Goal: Contribute content

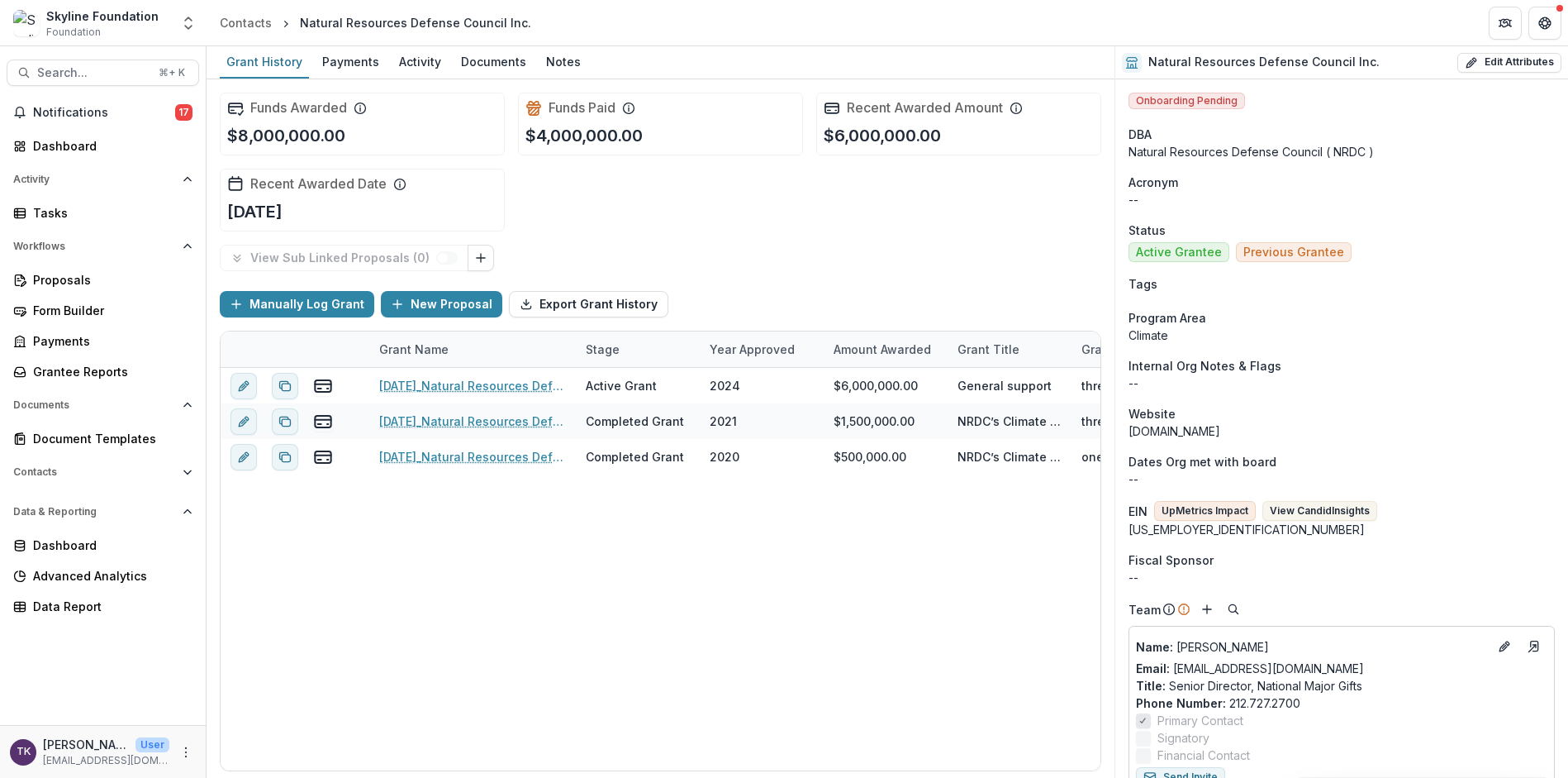
scroll to position [466, 0]
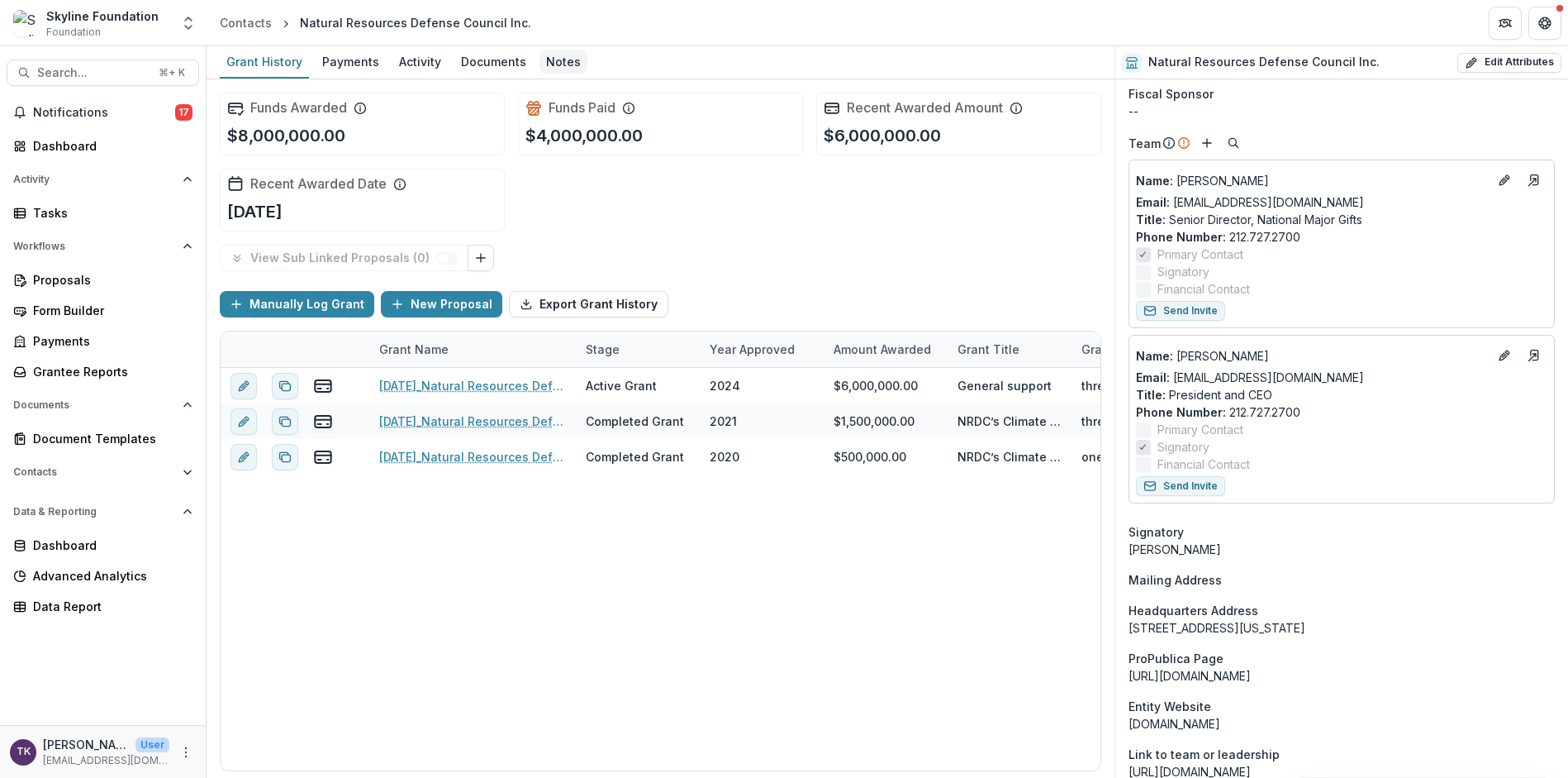
click at [561, 60] on div "Notes" at bounding box center [563, 61] width 48 height 24
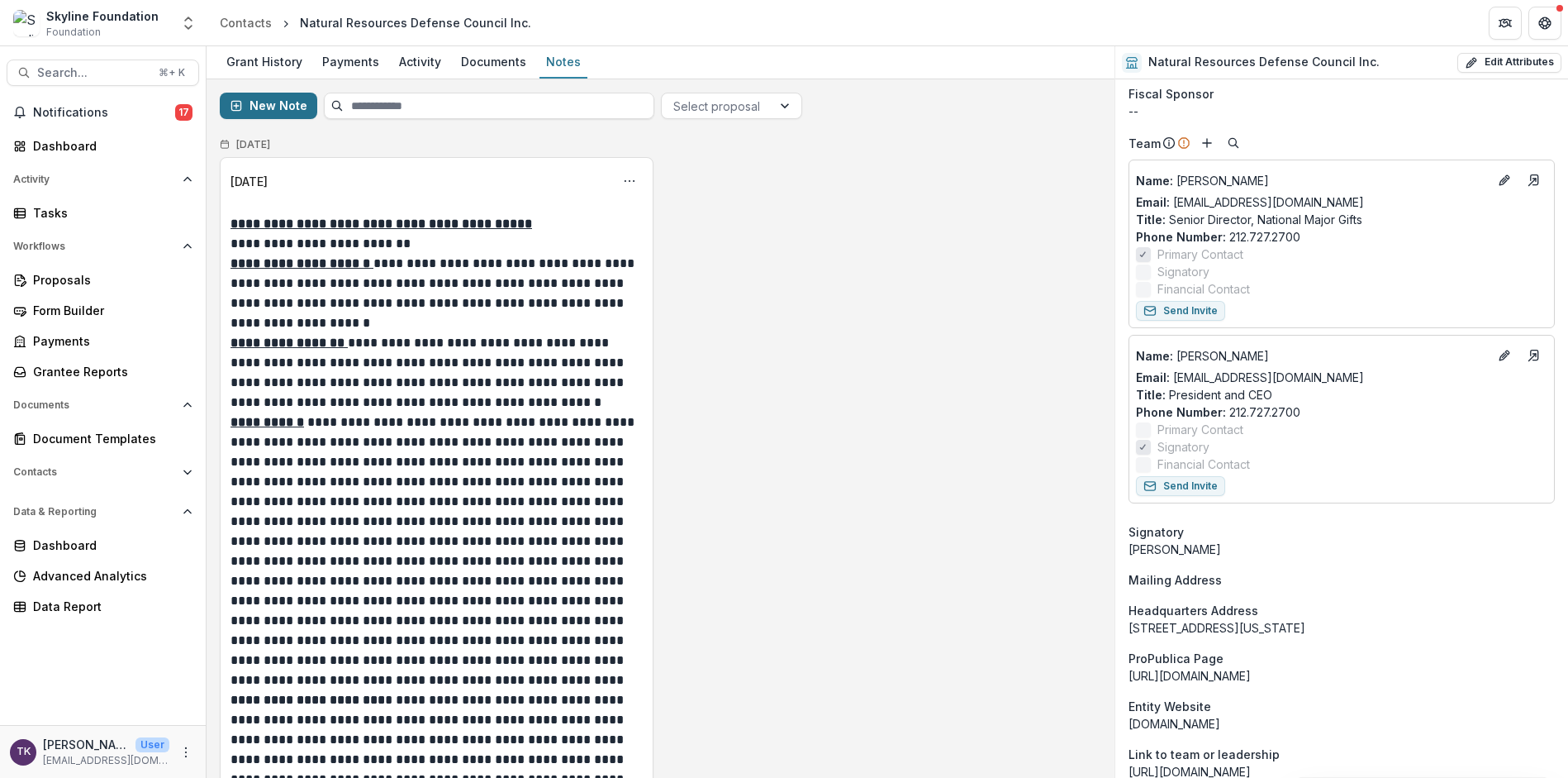
click at [280, 106] on button "New Note" at bounding box center [268, 106] width 97 height 26
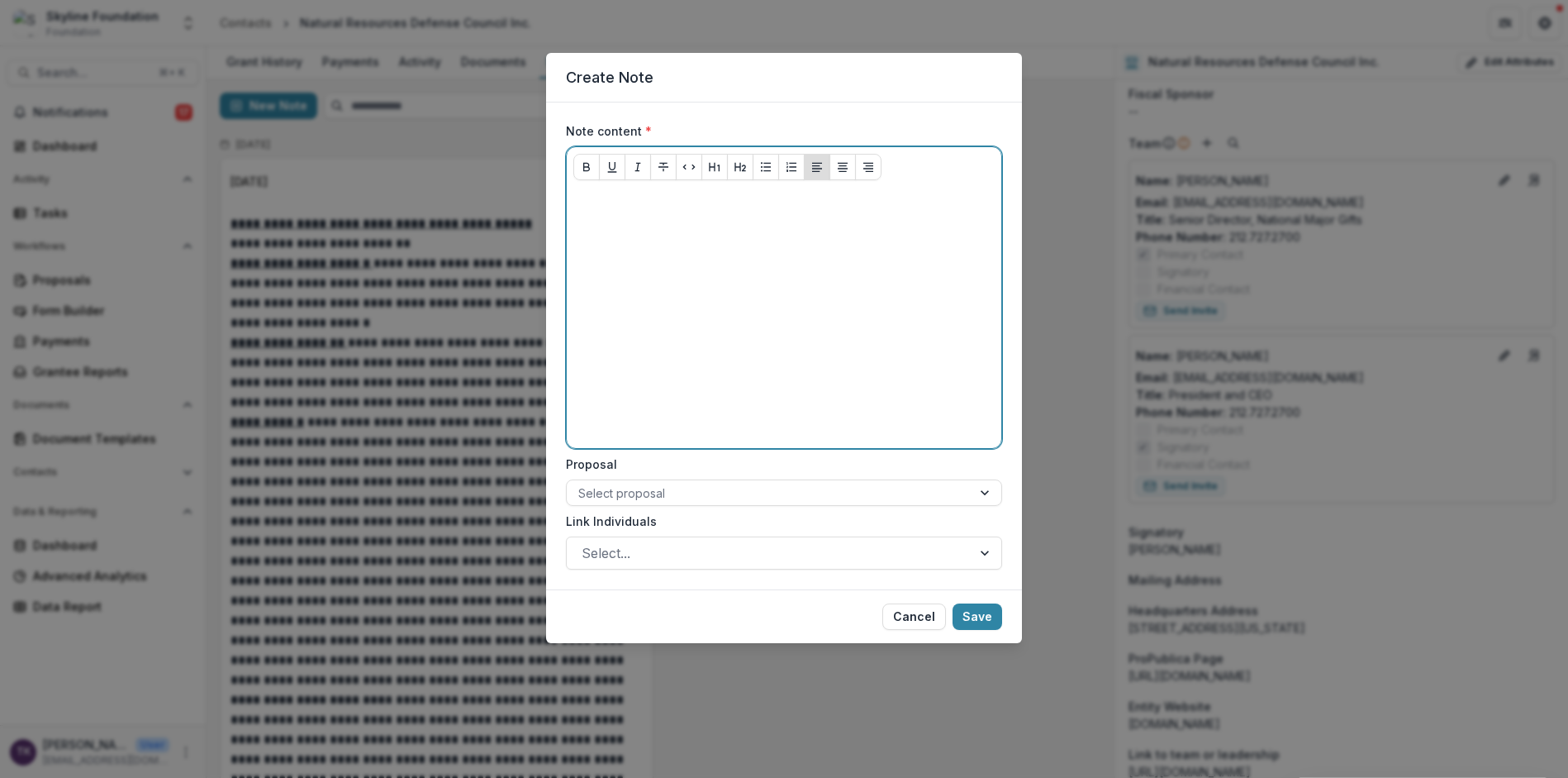
click at [727, 242] on div at bounding box center [784, 317] width 422 height 248
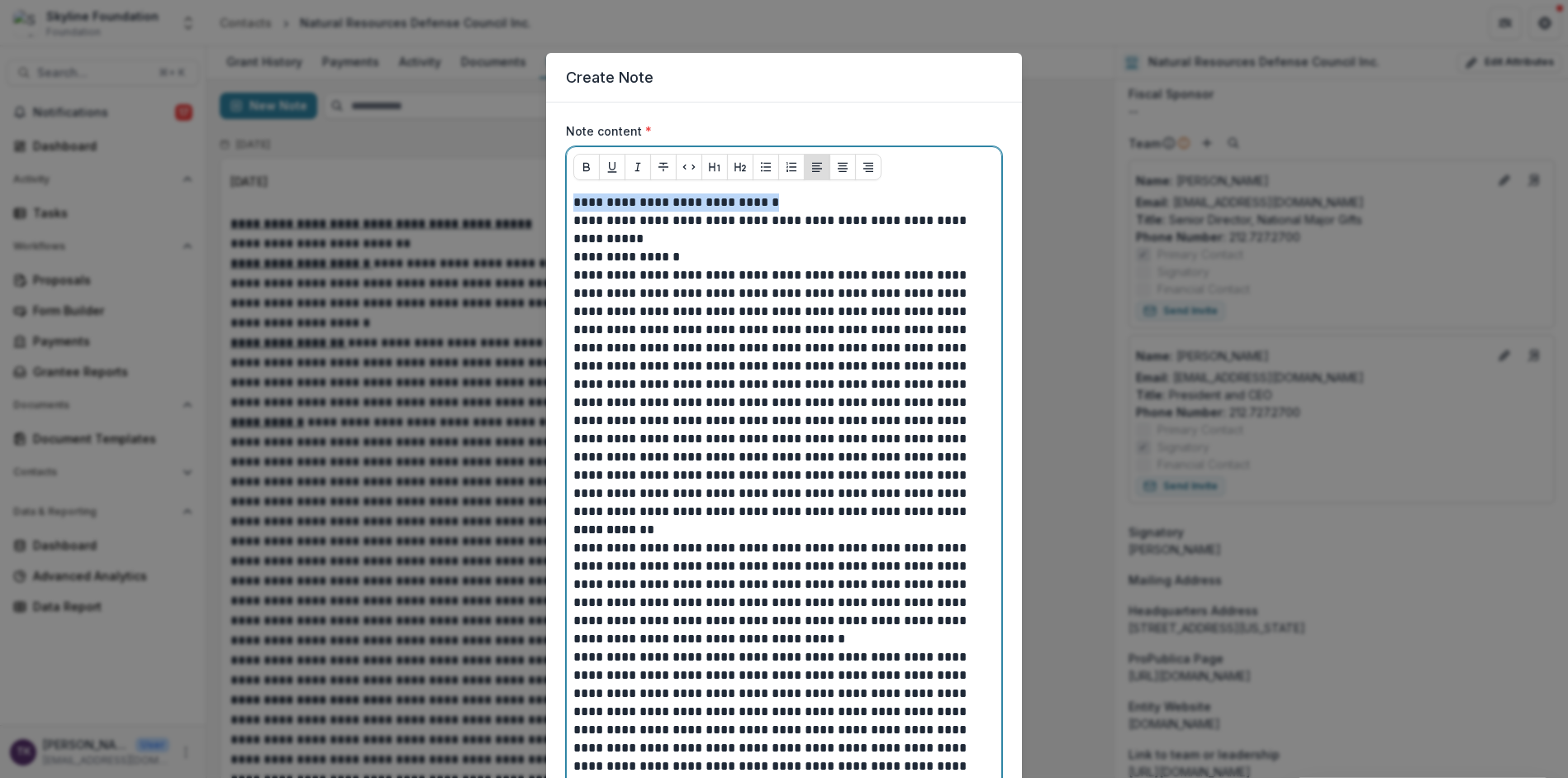
drag, startPoint x: 818, startPoint y: 205, endPoint x: 508, endPoint y: 185, distance: 310.6
click at [508, 185] on div "**********" at bounding box center [784, 389] width 1568 height 778
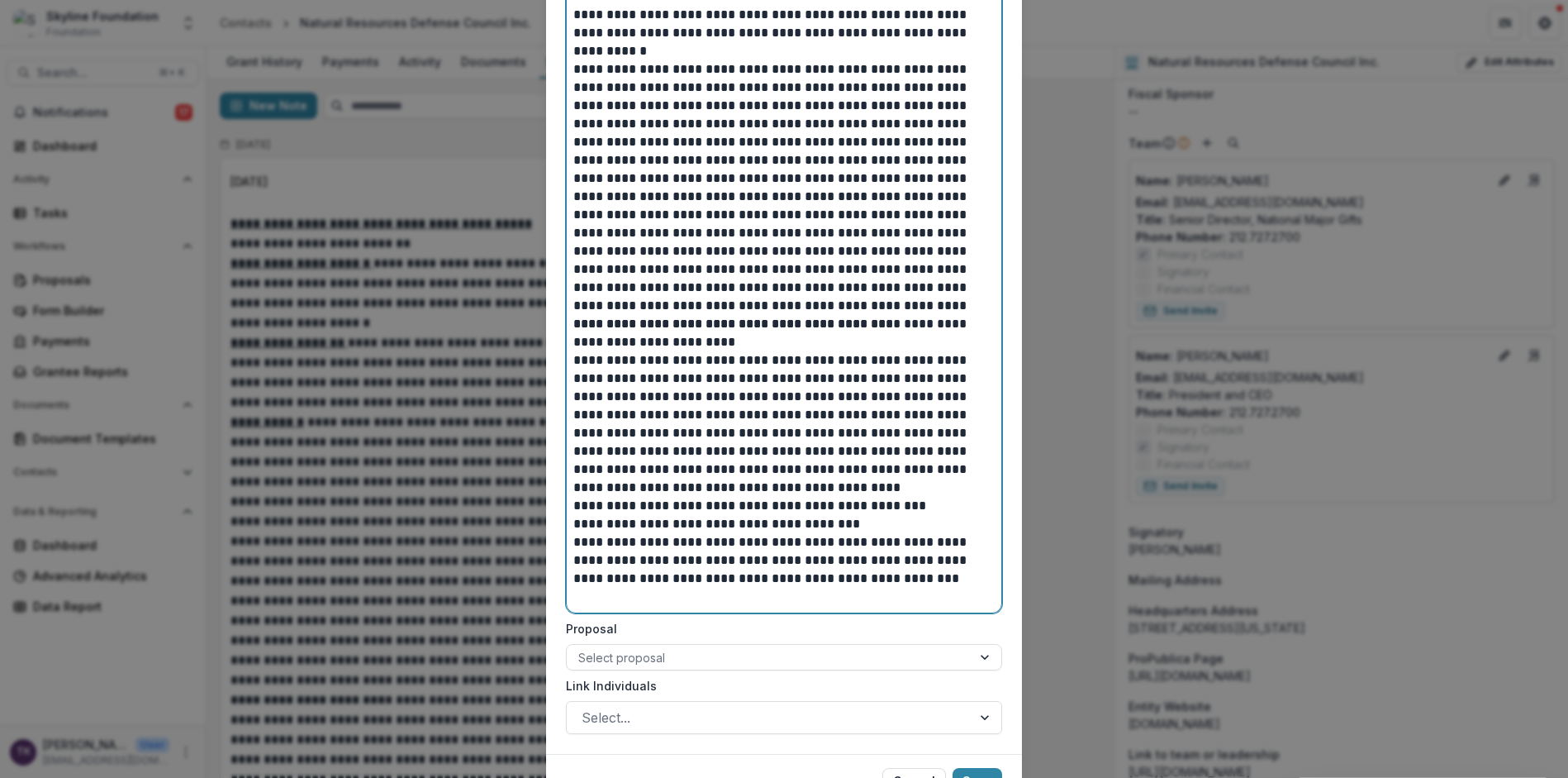
scroll to position [3362, 0]
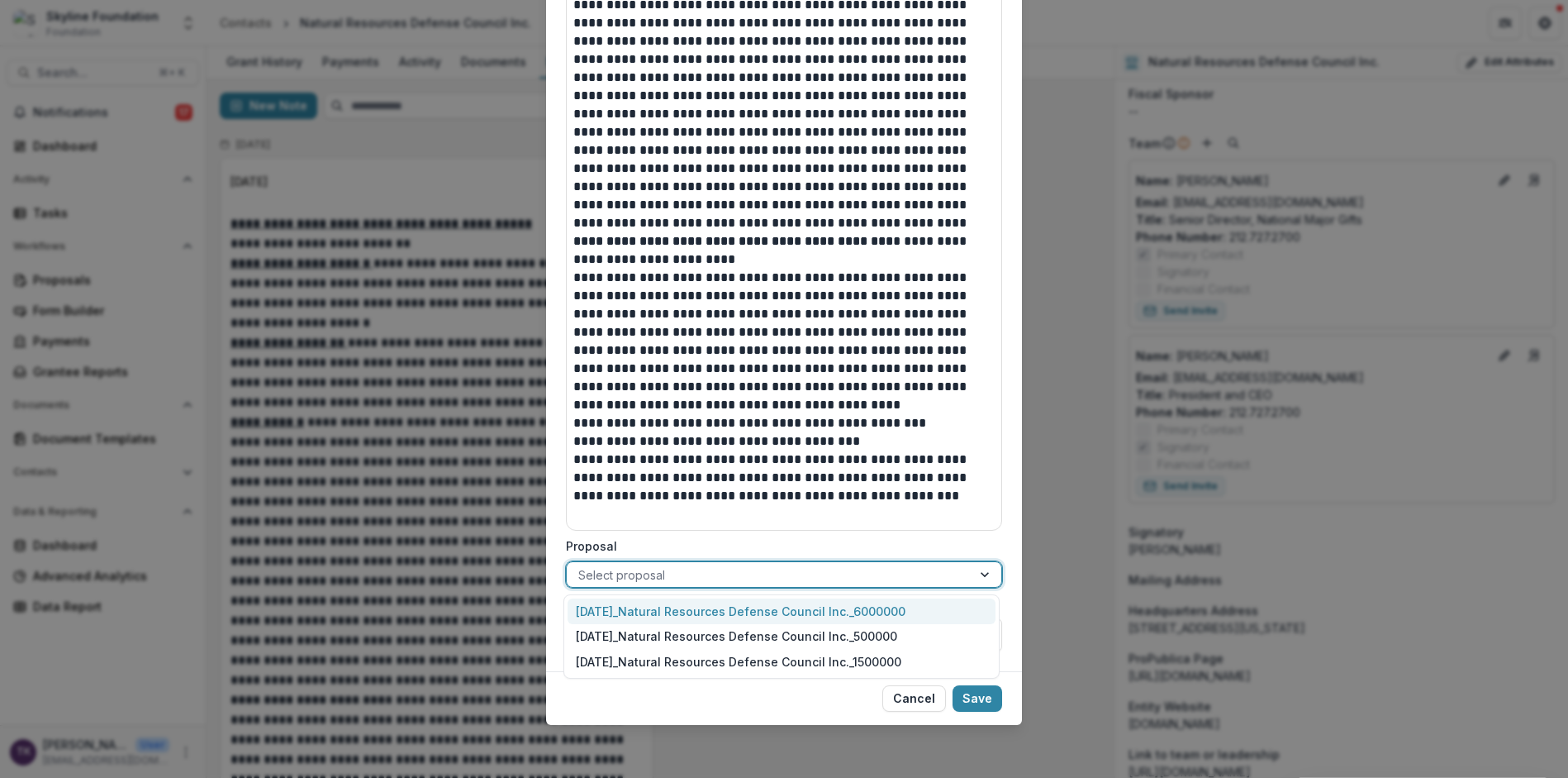
click at [900, 574] on div at bounding box center [769, 574] width 382 height 20
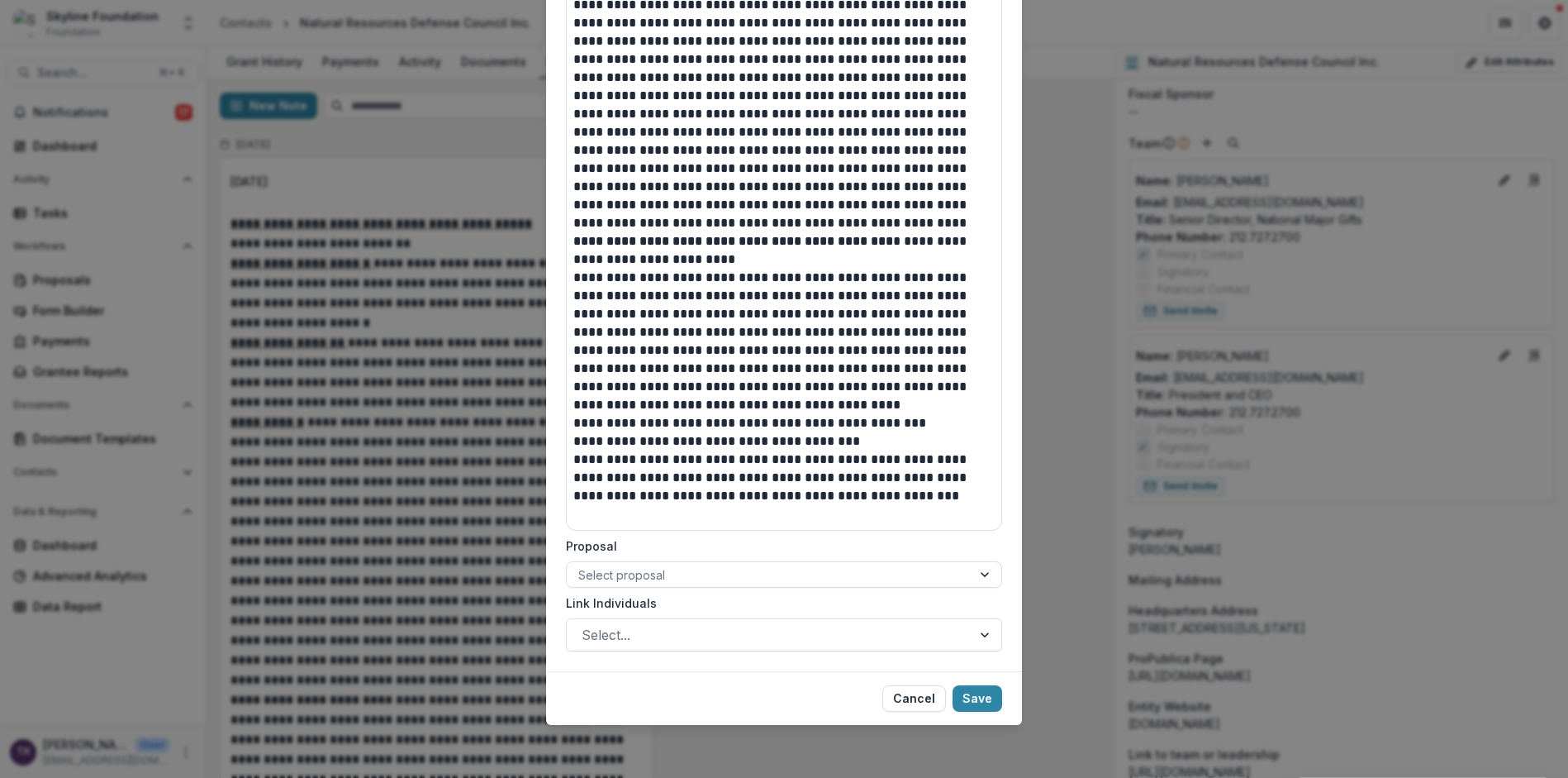
click at [964, 550] on label "Proposal" at bounding box center [778, 545] width 426 height 17
click at [582, 566] on input "Proposal" at bounding box center [580, 574] width 3 height 17
click at [961, 636] on div "Select..." at bounding box center [768, 634] width 405 height 26
drag, startPoint x: 971, startPoint y: 608, endPoint x: 985, endPoint y: 605, distance: 14.3
click at [971, 608] on label "Link Individuals" at bounding box center [778, 602] width 426 height 17
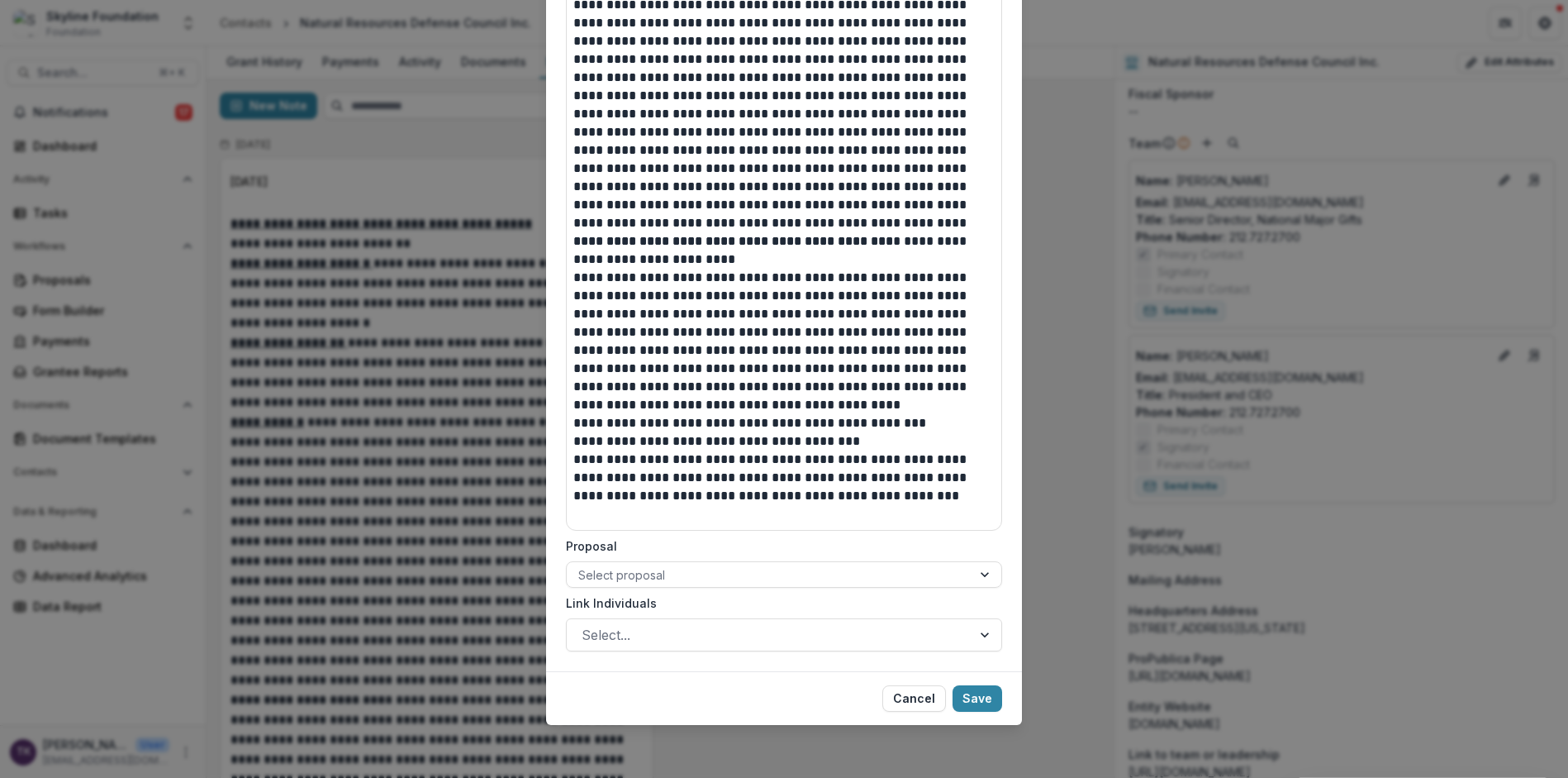
click at [586, 625] on input "Link Individuals" at bounding box center [583, 634] width 4 height 20
click at [979, 694] on button "Save" at bounding box center [977, 698] width 49 height 26
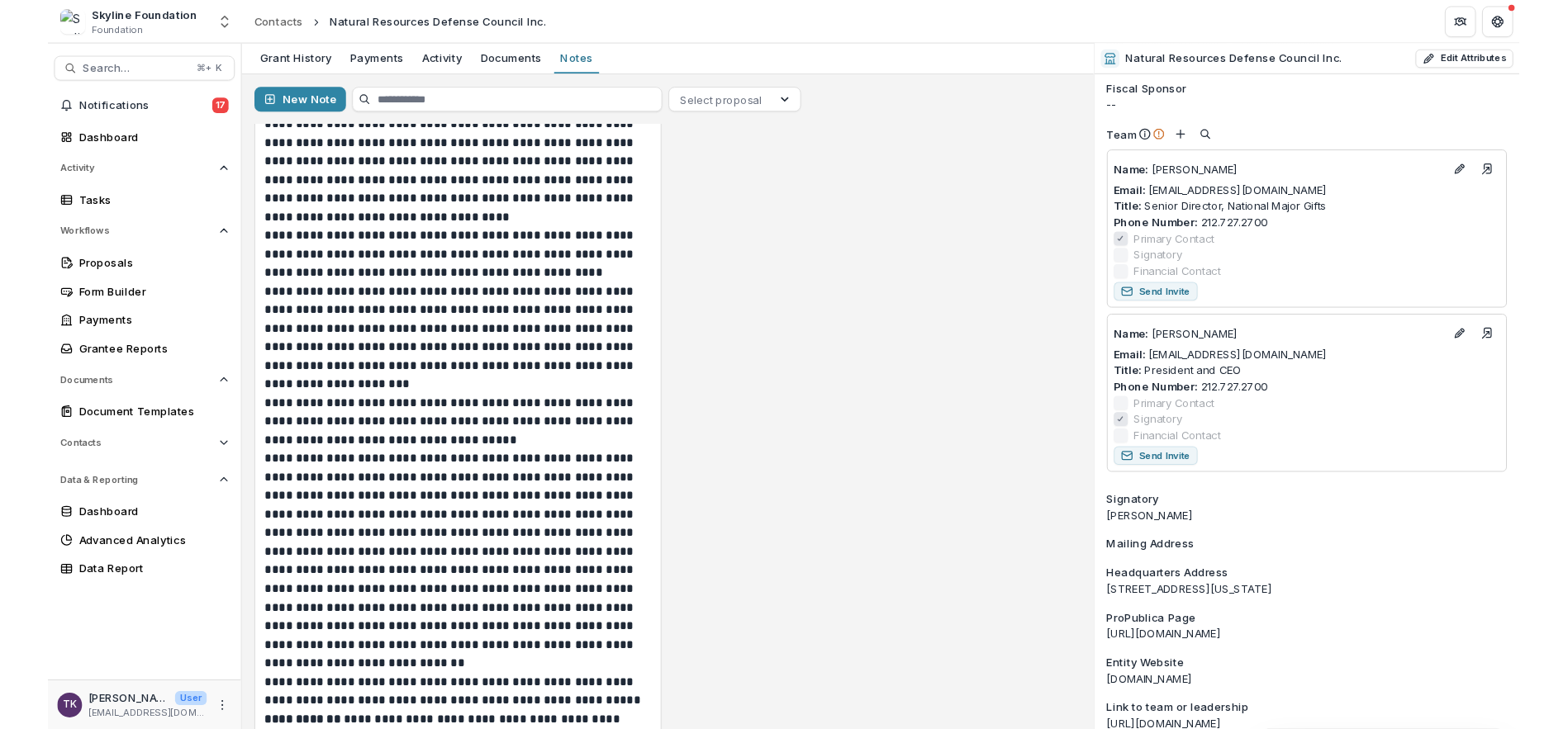
scroll to position [8634, 0]
